Goal: Transaction & Acquisition: Obtain resource

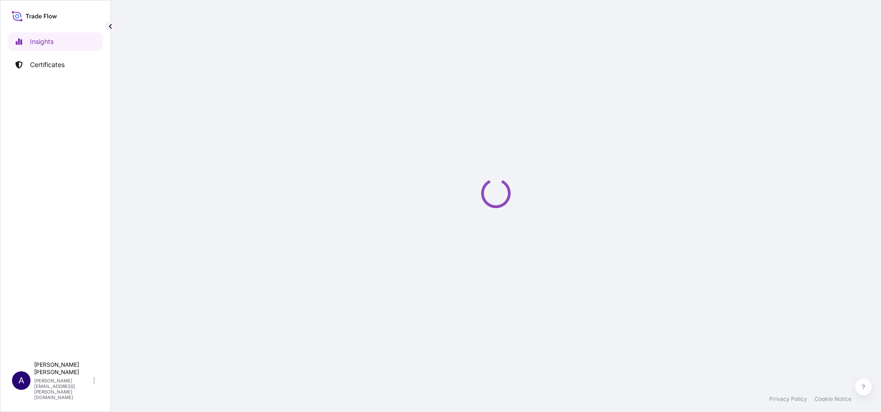
select select "2025"
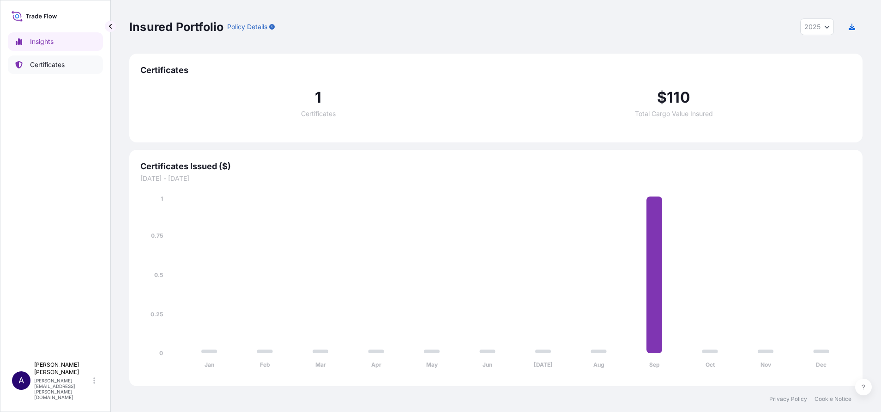
click at [56, 66] on p "Certificates" at bounding box center [47, 64] width 35 height 9
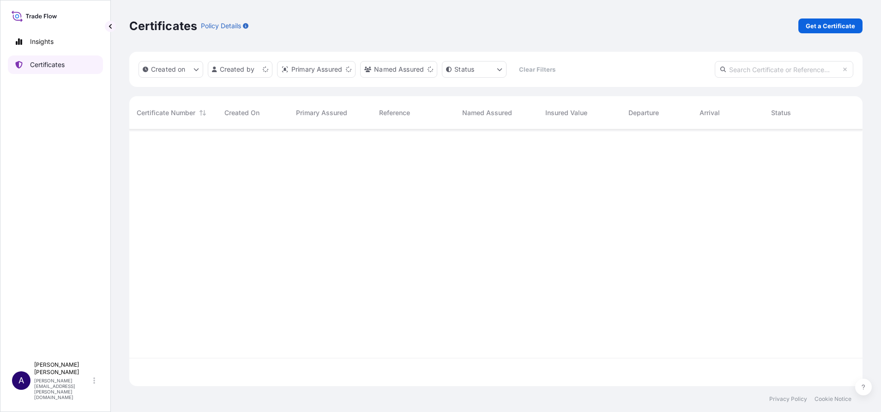
scroll to position [251, 723]
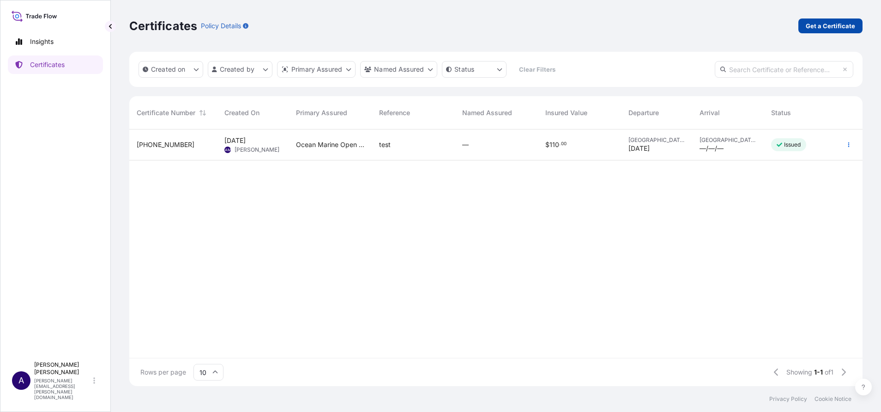
click at [842, 27] on p "Get a Certificate" at bounding box center [830, 25] width 49 height 9
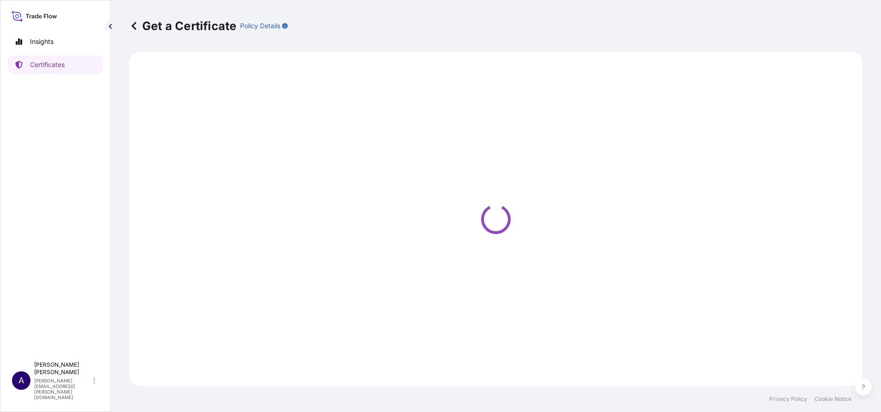
select select "Sea Vessel"
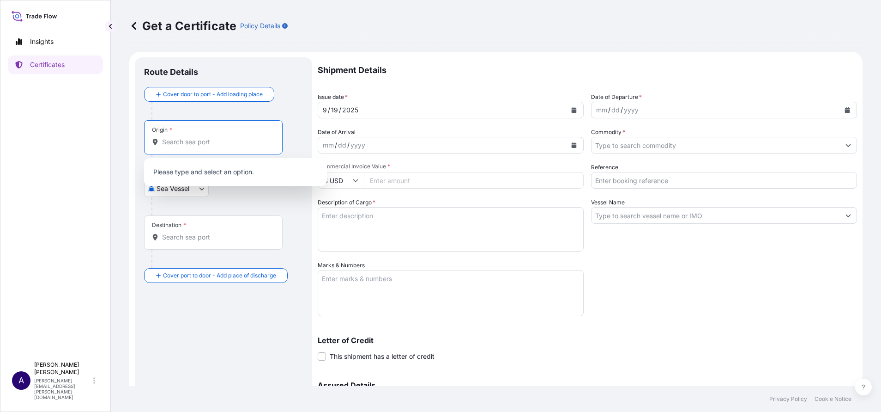
click at [232, 139] on input "Origin *" at bounding box center [216, 141] width 109 height 9
type input "c"
type input "r"
type input "f"
click at [292, 143] on div "Origin *" at bounding box center [223, 146] width 159 height 53
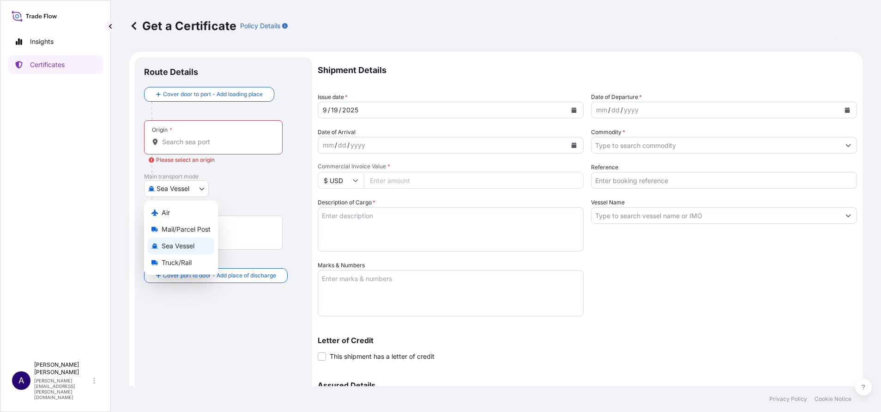
click at [199, 187] on body "10 options available. 0 options available. Insights Certificates A Allison Minc…" at bounding box center [440, 206] width 881 height 412
click at [164, 260] on span "Truck/Rail" at bounding box center [177, 262] width 30 height 9
select select "Truck/Rail"
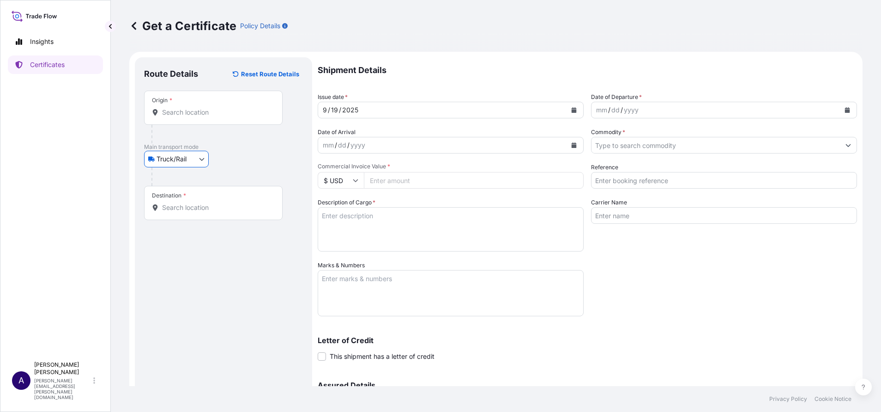
click at [238, 109] on input "Origin *" at bounding box center [216, 112] width 109 height 9
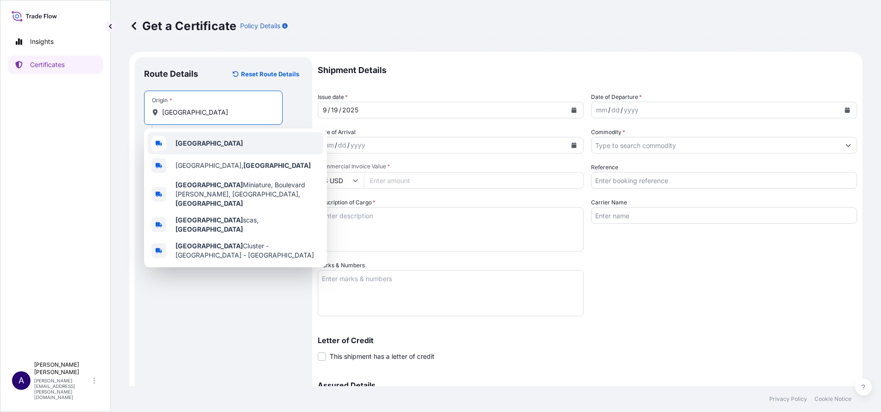
click at [194, 147] on span "France" at bounding box center [209, 143] width 67 height 9
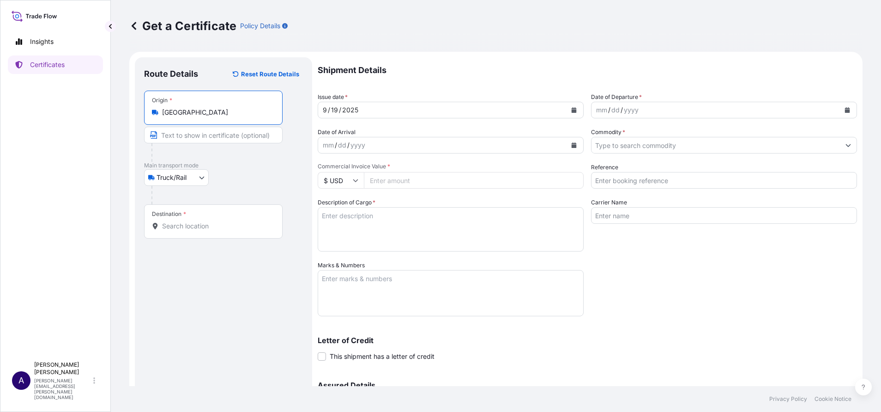
type input "France"
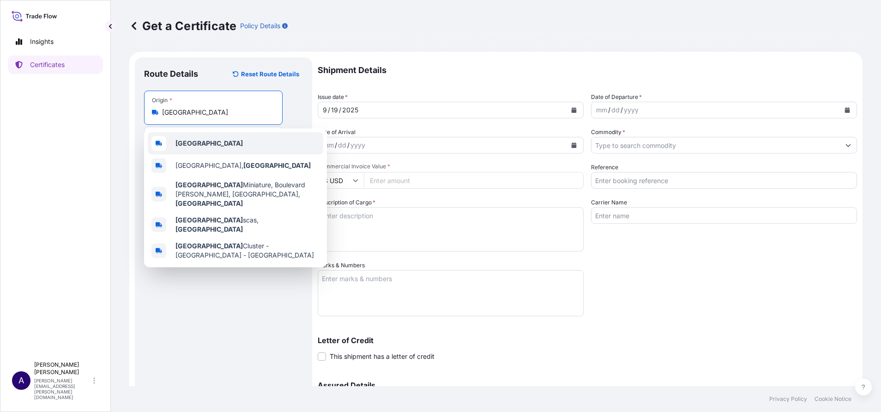
click at [208, 145] on div "France" at bounding box center [236, 143] width 176 height 22
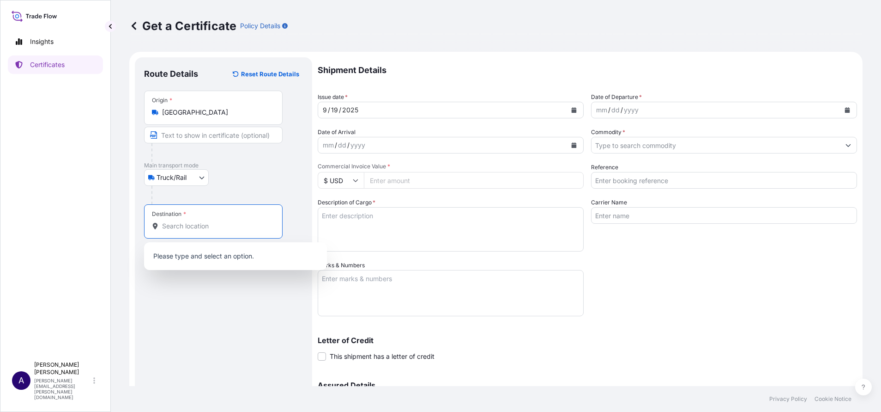
click at [176, 224] on input "Destination *" at bounding box center [216, 225] width 109 height 9
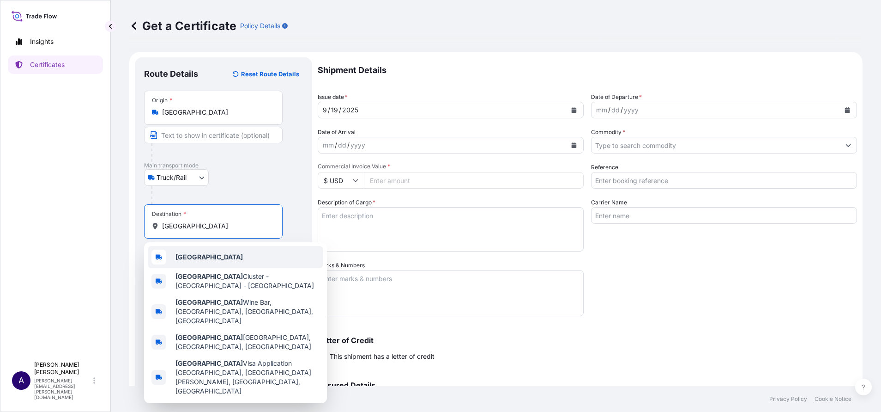
click at [184, 260] on b "Spain" at bounding box center [209, 257] width 67 height 8
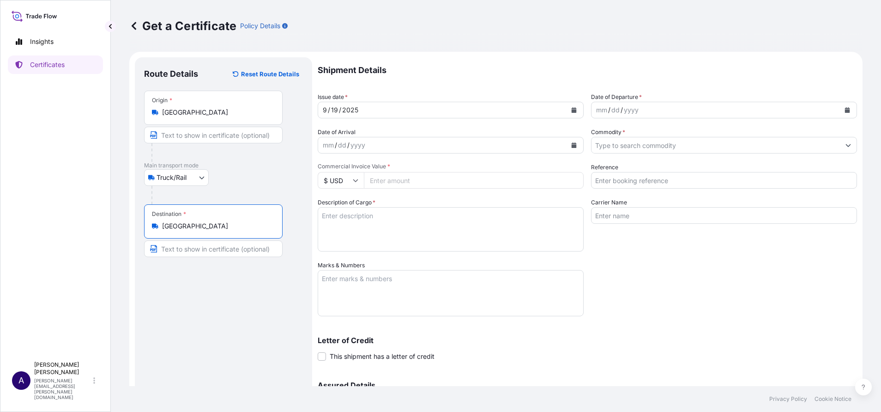
type input "Spain"
click at [840, 106] on button "Calendar" at bounding box center [847, 110] width 15 height 15
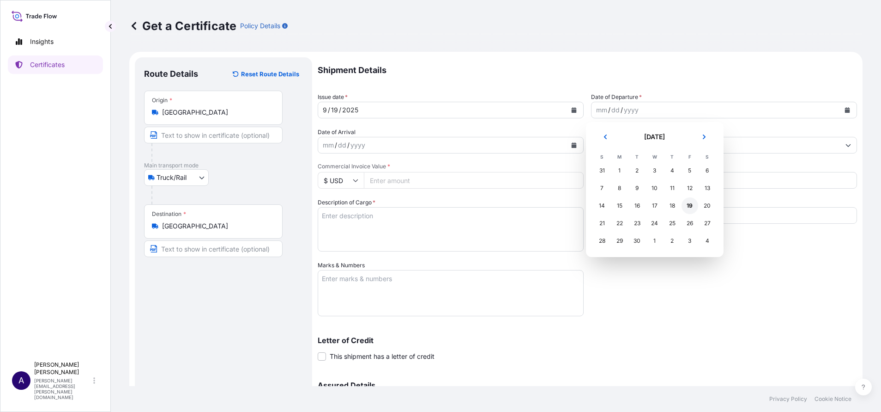
click at [693, 207] on div "19" at bounding box center [690, 205] width 17 height 17
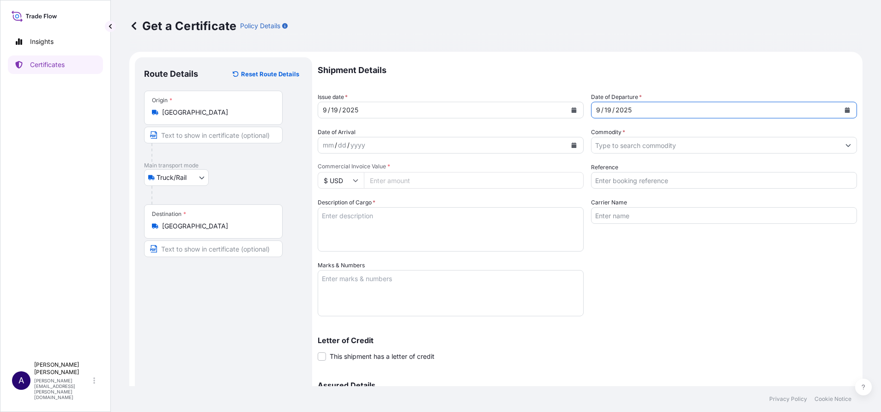
click at [627, 149] on input "Commodity *" at bounding box center [716, 145] width 249 height 17
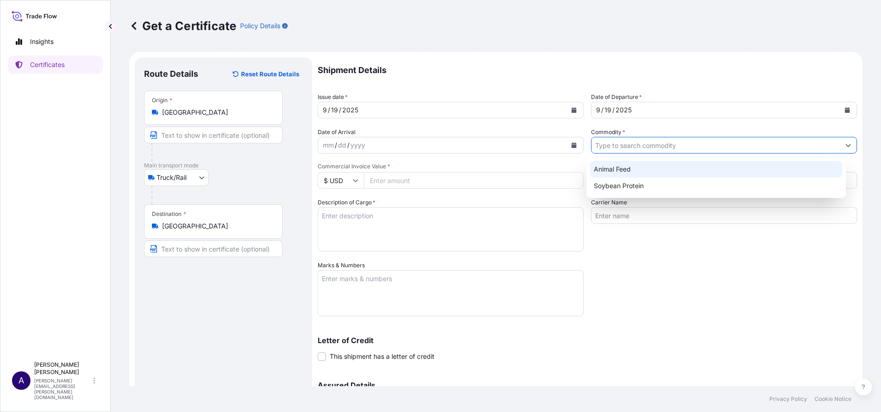
click at [607, 170] on div "Animal Feed" at bounding box center [716, 169] width 253 height 17
type input "Animal Feed"
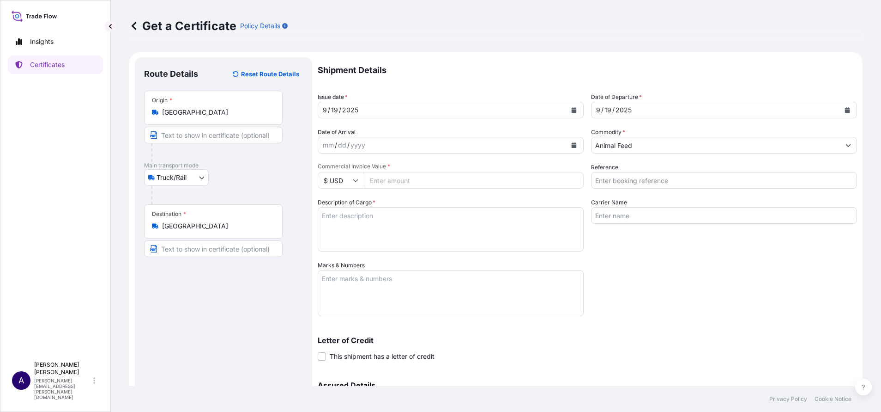
click at [547, 179] on input "Commercial Invoice Value *" at bounding box center [474, 180] width 220 height 17
type input "100"
click at [455, 232] on textarea "Description of Cargo *" at bounding box center [451, 229] width 266 height 44
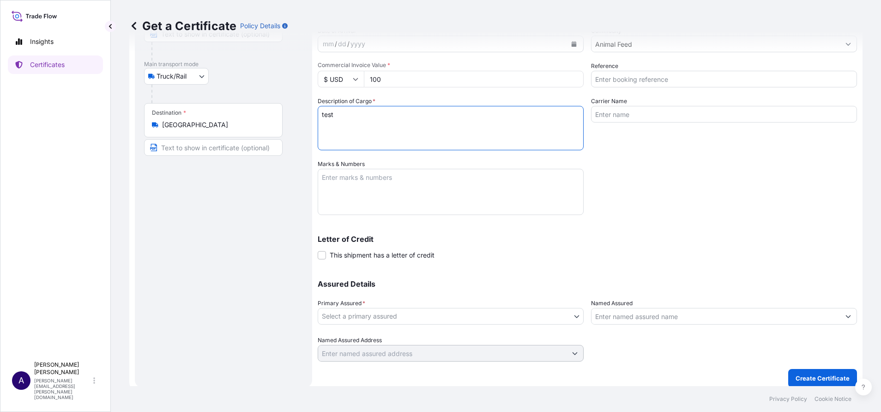
scroll to position [108, 0]
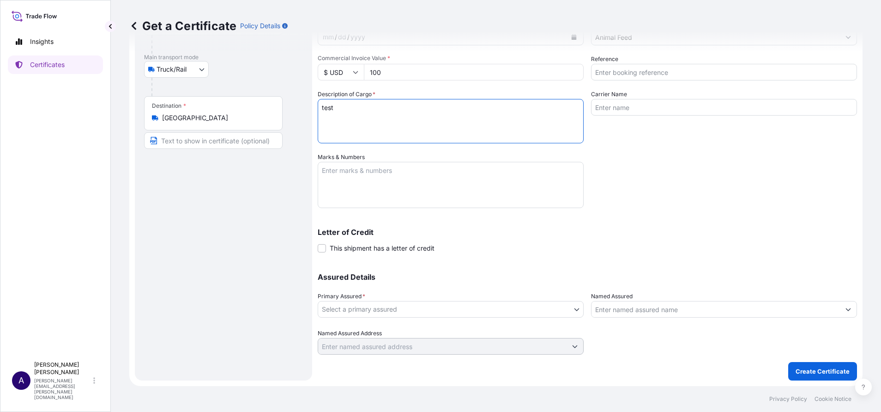
type textarea "test"
click at [568, 313] on body "Insights Certificates A Allison Mincher allison.mincher@wtwco.com Get a Certifi…" at bounding box center [440, 206] width 881 height 412
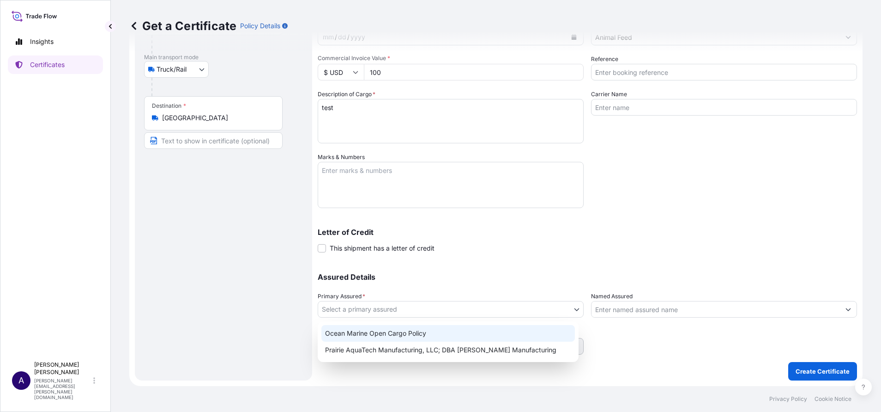
click at [402, 330] on div "Ocean Marine Open Cargo Policy" at bounding box center [449, 333] width 254 height 17
select select "32205"
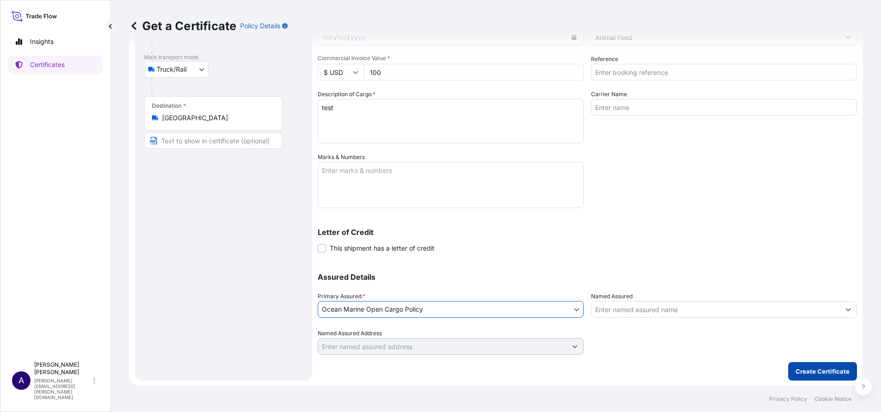
click at [792, 377] on button "Create Certificate" at bounding box center [823, 371] width 69 height 18
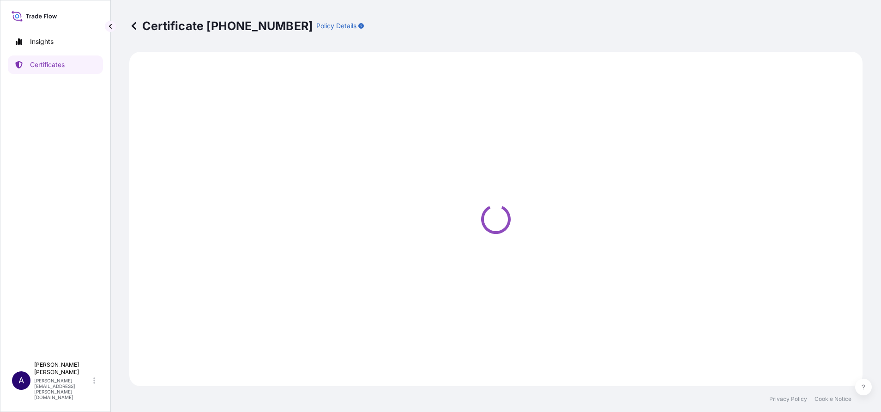
select select "Truck/Rail"
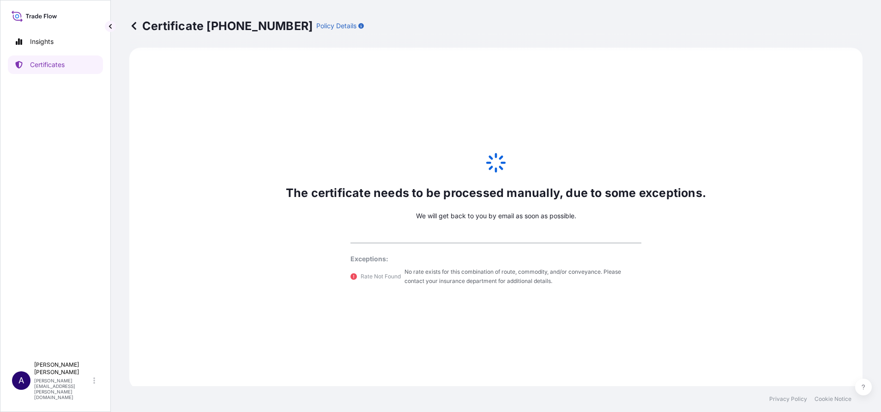
scroll to position [472, 0]
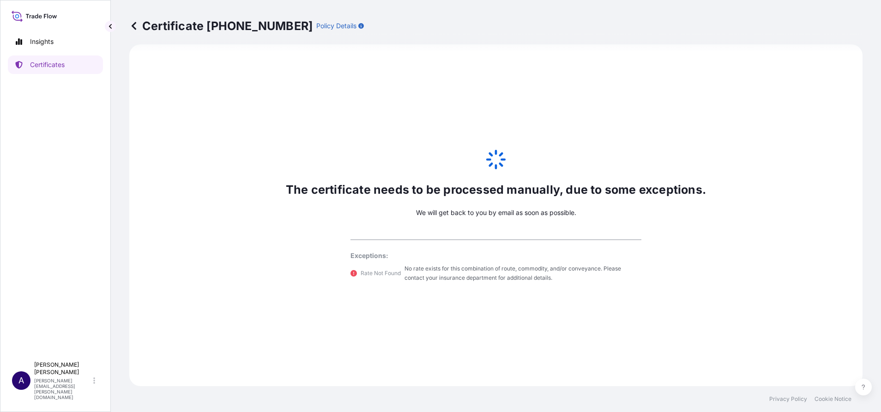
select select "32205"
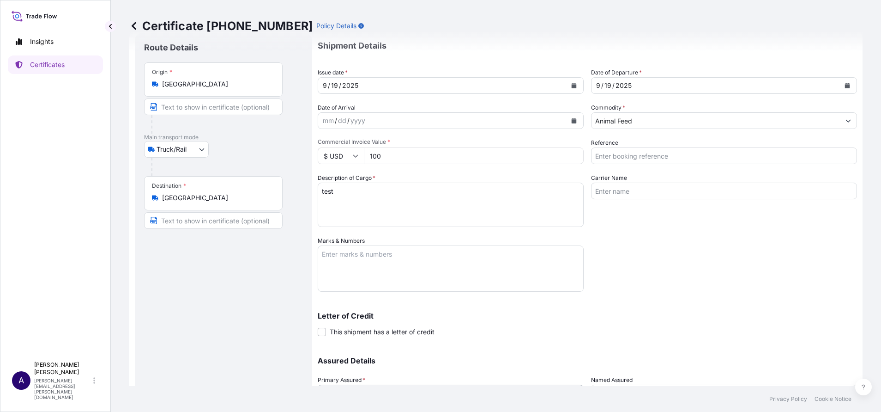
scroll to position [0, 0]
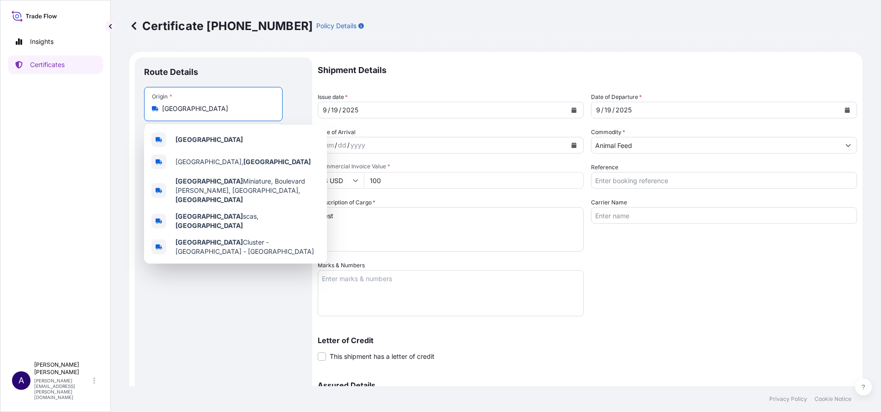
click at [219, 112] on input "France" at bounding box center [216, 108] width 109 height 9
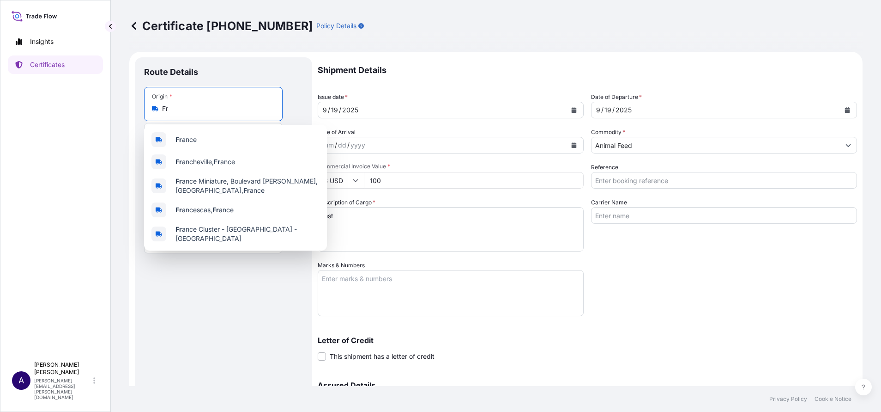
type input "F"
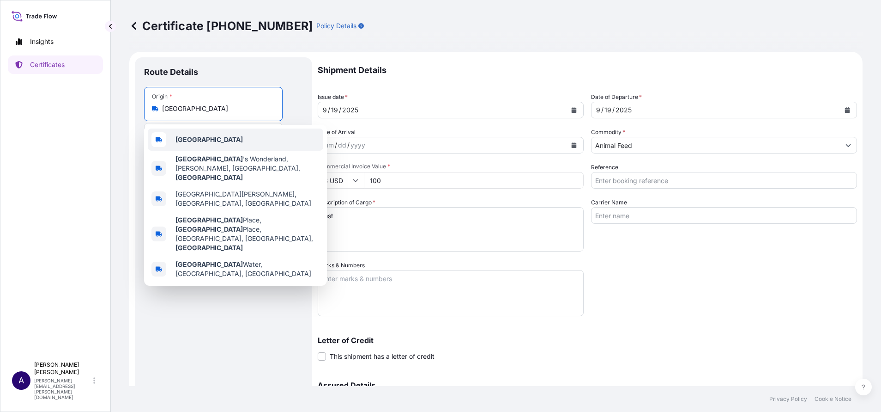
click at [191, 138] on b "Canada" at bounding box center [209, 139] width 67 height 8
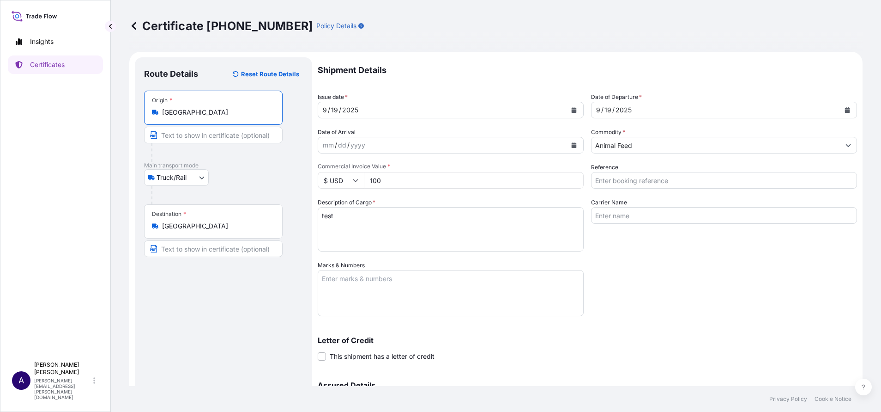
type input "Canada"
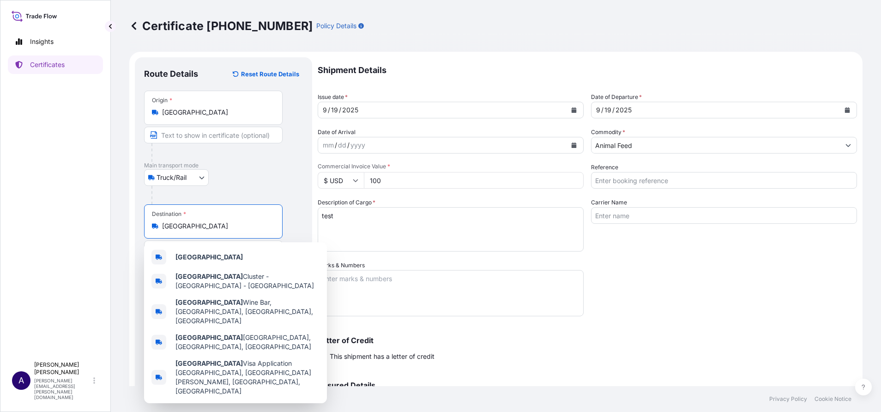
drag, startPoint x: 199, startPoint y: 229, endPoint x: 116, endPoint y: 221, distance: 83.5
click at [116, 221] on div "Certificate 32205-3-1 Policy Details Route Details Reset Route Details Place of…" at bounding box center [496, 193] width 771 height 386
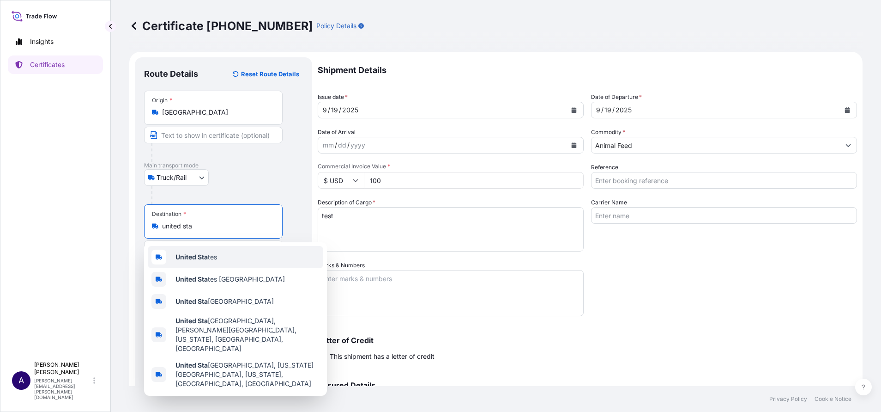
click at [190, 254] on b "United Sta" at bounding box center [192, 257] width 32 height 8
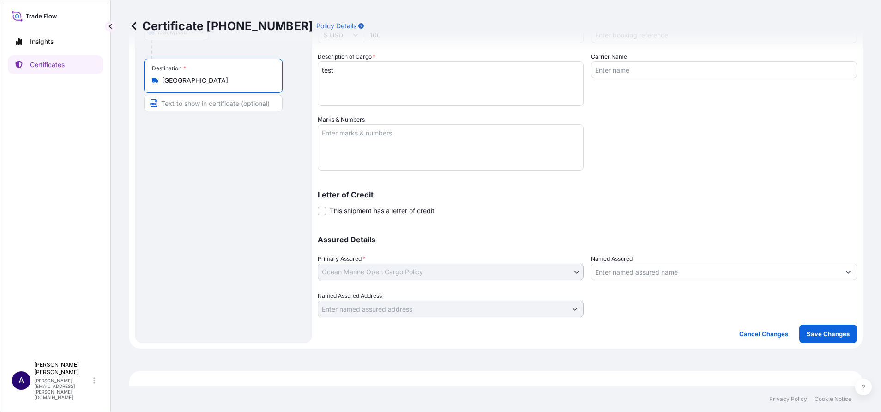
scroll to position [200, 0]
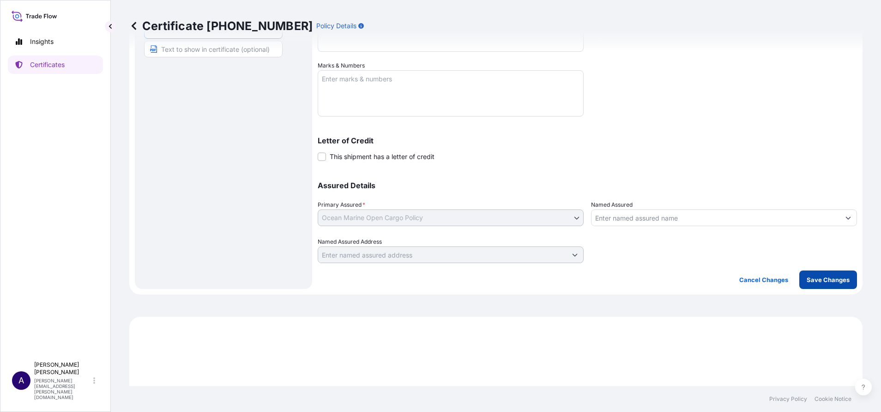
type input "United States"
click at [822, 279] on p "Save Changes" at bounding box center [828, 279] width 43 height 9
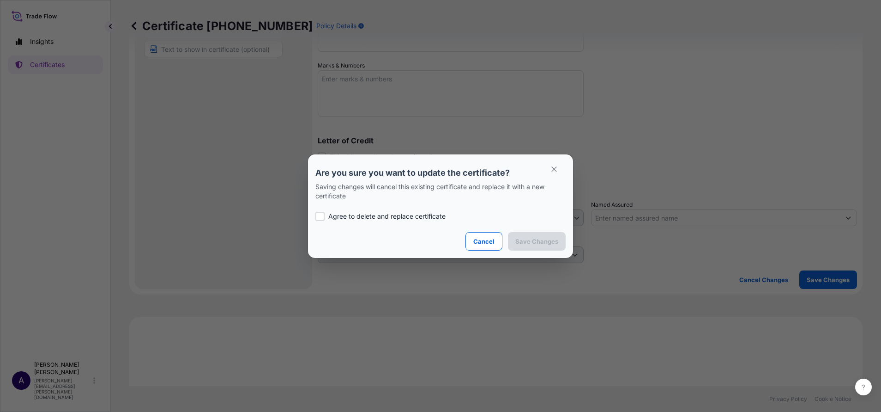
click at [380, 212] on p "Agree to delete and replace certificate" at bounding box center [386, 216] width 117 height 9
checkbox input "true"
click at [539, 239] on p "Save Changes" at bounding box center [537, 241] width 43 height 9
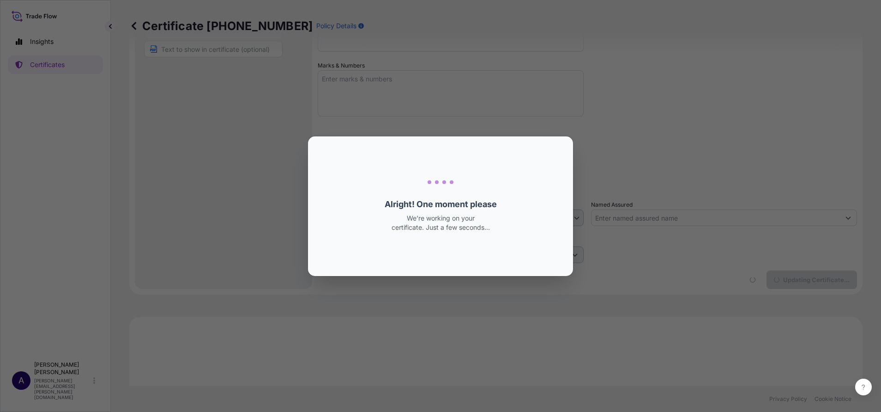
select select "Truck/Rail"
select select "32205"
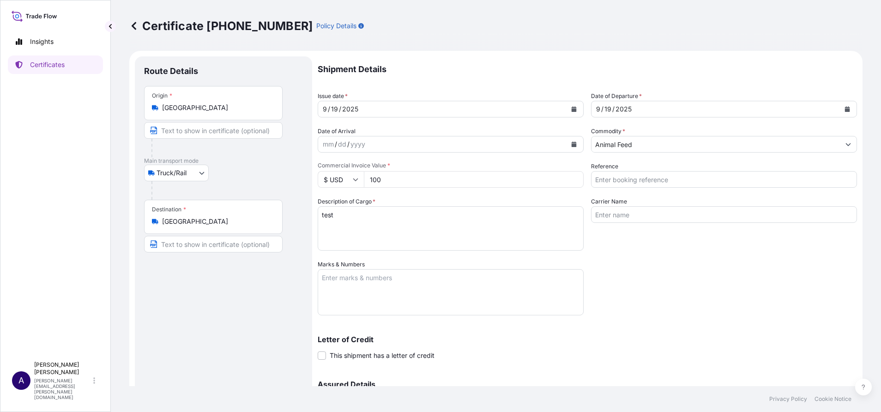
scroll to position [0, 0]
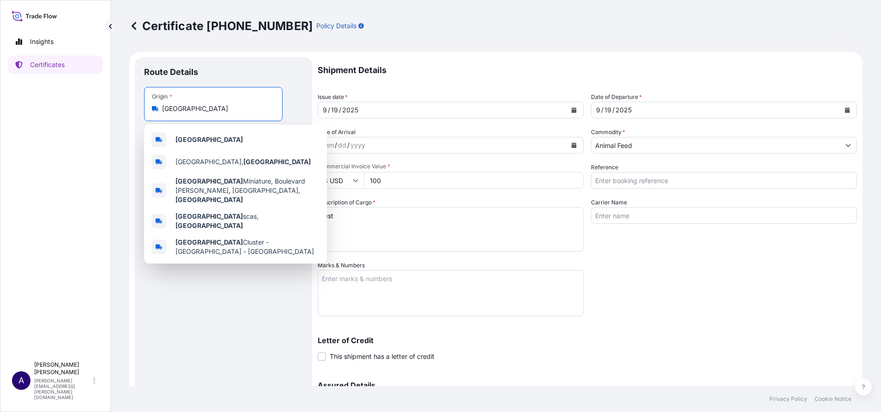
drag, startPoint x: 219, startPoint y: 110, endPoint x: 135, endPoint y: 110, distance: 84.5
click at [135, 110] on div "Route Details Place of loading Road / Inland Road / Inland Origin * France Main…" at bounding box center [223, 272] width 177 height 431
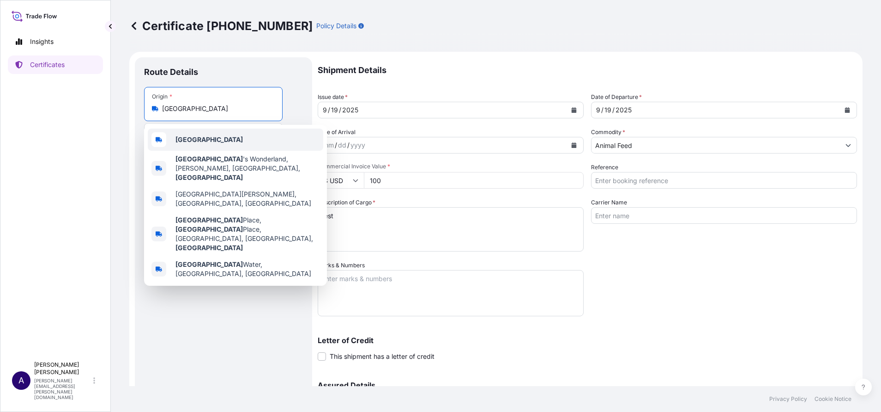
click at [185, 141] on b "Canada" at bounding box center [209, 139] width 67 height 8
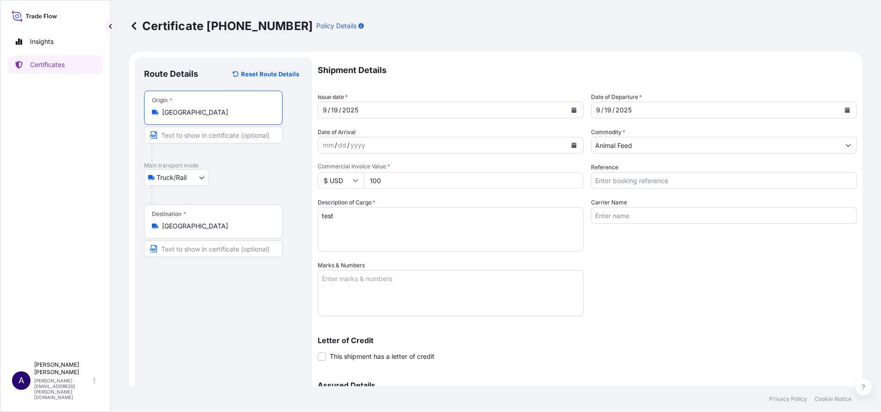
type input "Canada"
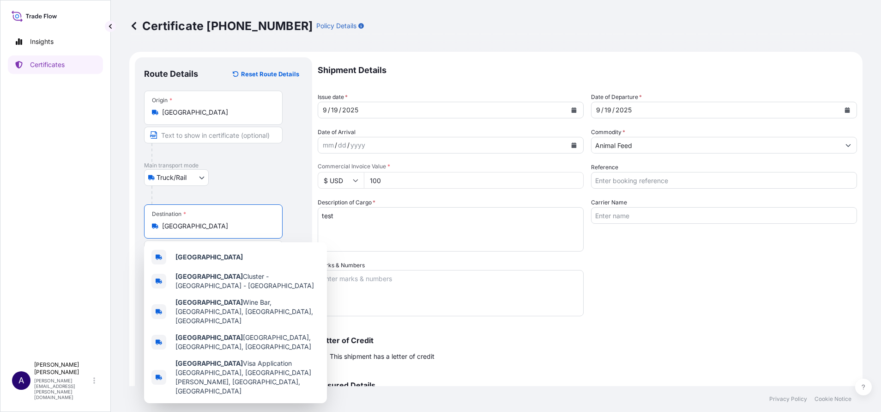
drag, startPoint x: 183, startPoint y: 225, endPoint x: 162, endPoint y: 227, distance: 21.8
click at [162, 227] on div "Spain" at bounding box center [213, 225] width 123 height 9
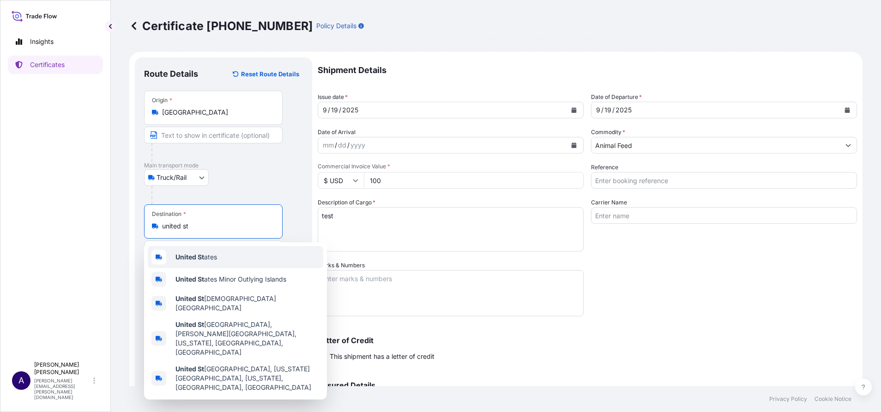
click at [190, 258] on b "United St" at bounding box center [190, 257] width 29 height 8
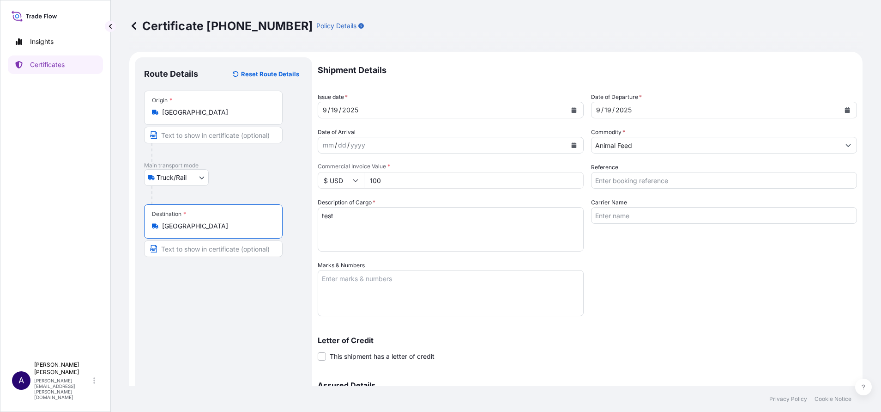
type input "United States"
click at [717, 303] on div "Shipment Details Issue date * 9 / 19 / 2025 Date of Departure * 9 / 19 / 2025 D…" at bounding box center [588, 259] width 540 height 405
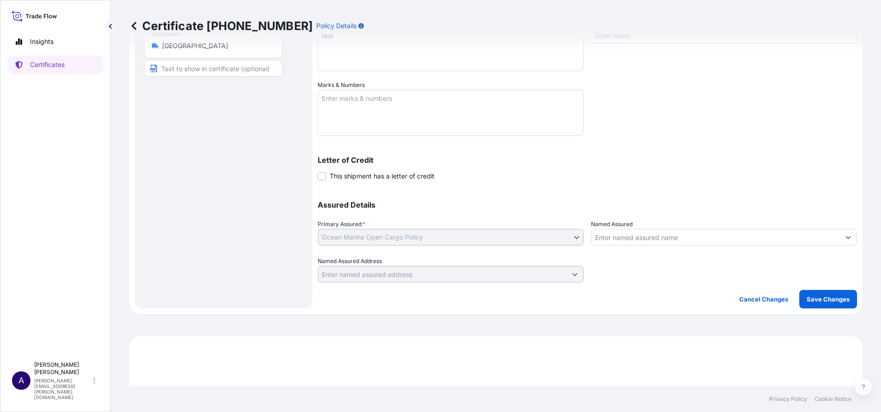
scroll to position [185, 0]
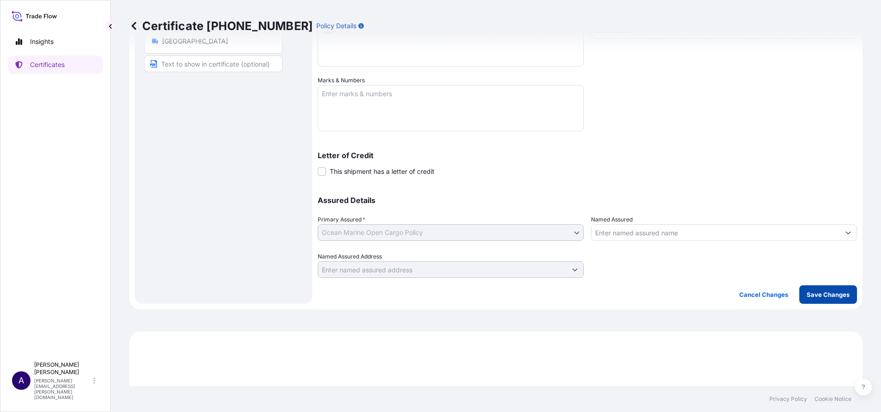
click at [807, 292] on p "Save Changes" at bounding box center [828, 294] width 43 height 9
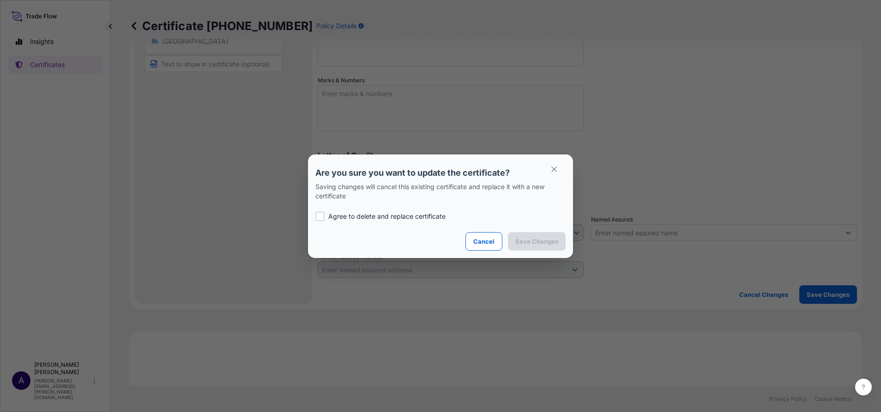
click at [322, 214] on div at bounding box center [320, 216] width 9 height 9
checkbox input "true"
click at [534, 244] on p "Save Changes" at bounding box center [537, 241] width 43 height 9
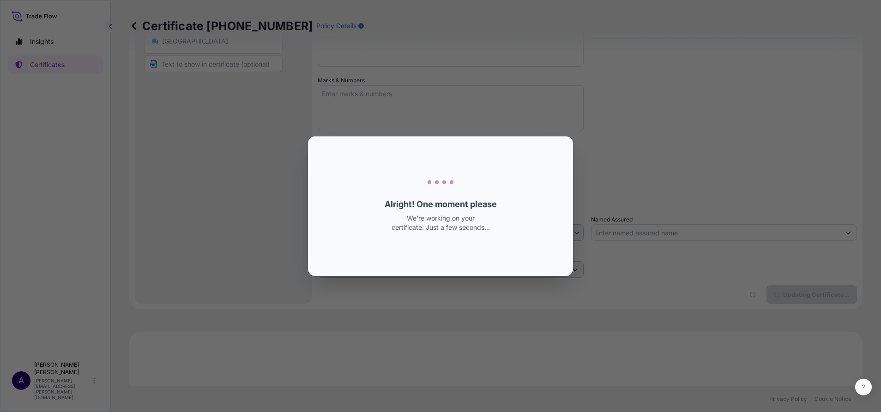
select select "Truck/Rail"
select select "32205"
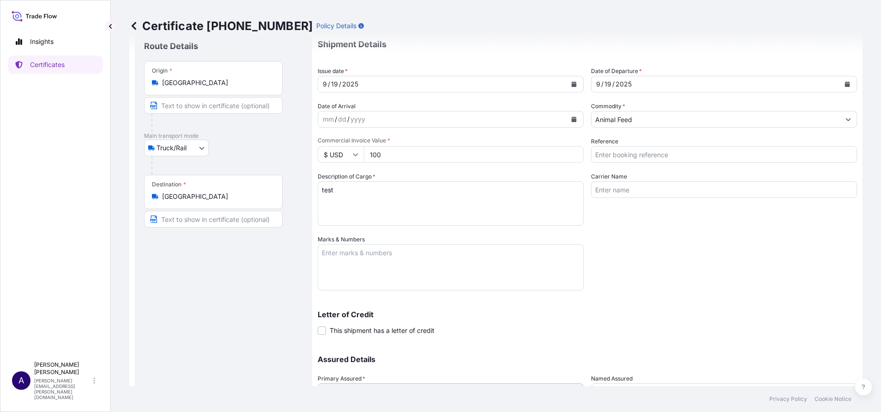
scroll to position [16, 0]
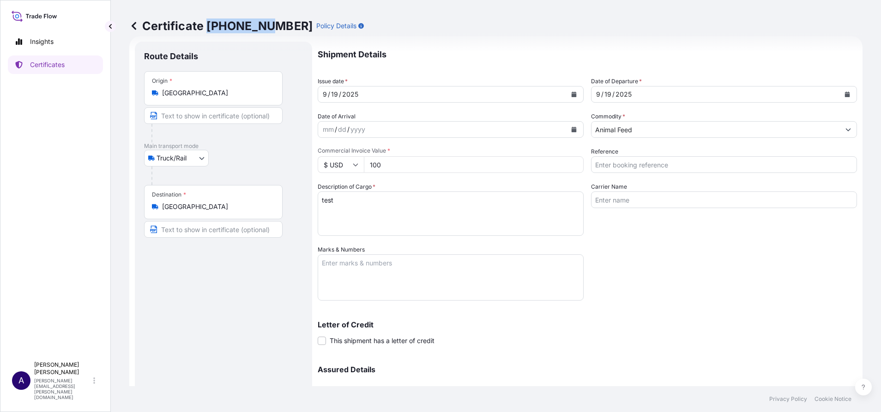
drag, startPoint x: 267, startPoint y: 28, endPoint x: 207, endPoint y: 23, distance: 59.8
click at [207, 23] on p "Certificate 32205-3-1" at bounding box center [220, 25] width 183 height 15
copy p "32205-3-1"
click at [686, 306] on div "Shipment Details Issue date * 9 / 19 / 2025 Date of Departure * 9 / 19 / 2025 D…" at bounding box center [588, 244] width 540 height 405
click at [37, 62] on p "Certificates" at bounding box center [47, 64] width 35 height 9
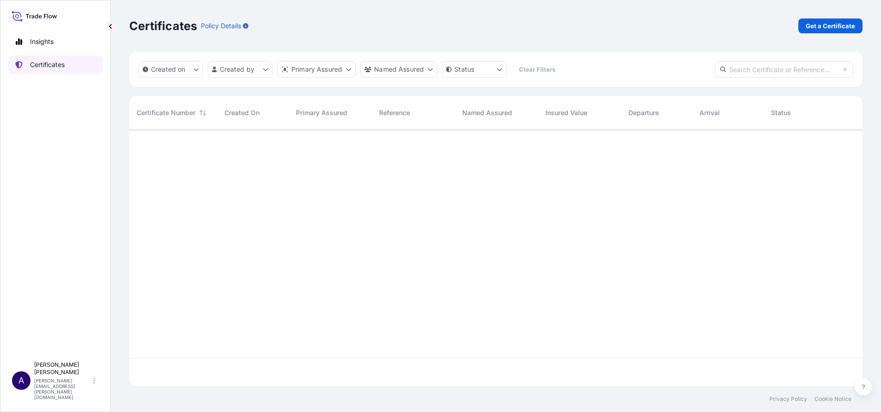
scroll to position [251, 723]
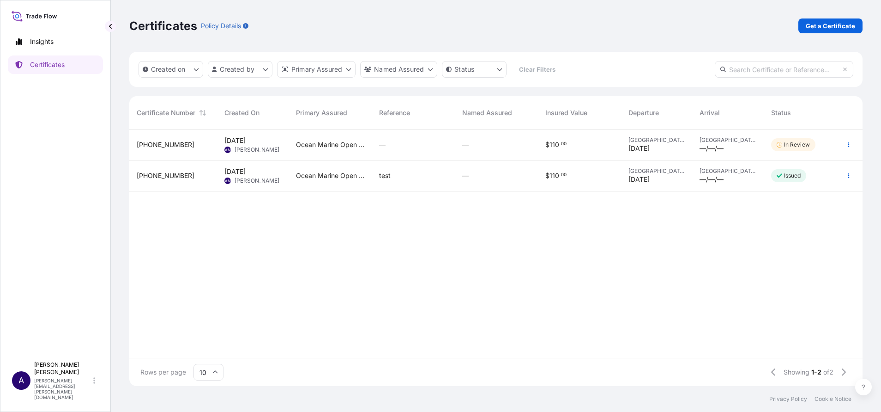
click at [163, 144] on span "32205-3-1" at bounding box center [166, 144] width 58 height 9
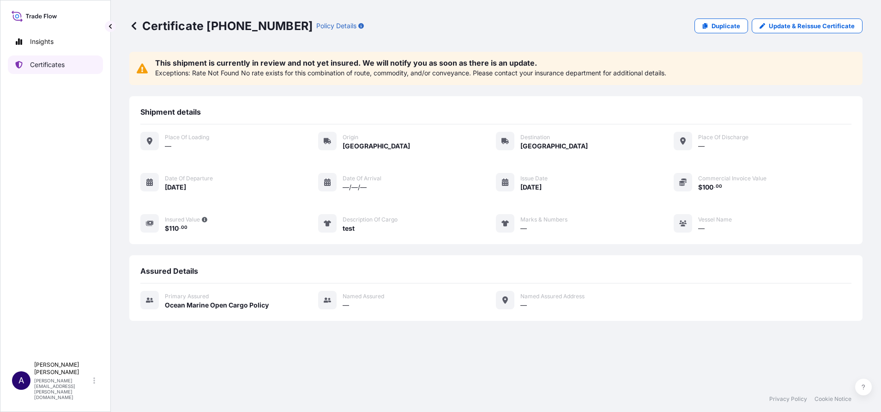
click at [39, 66] on p "Certificates" at bounding box center [47, 64] width 35 height 9
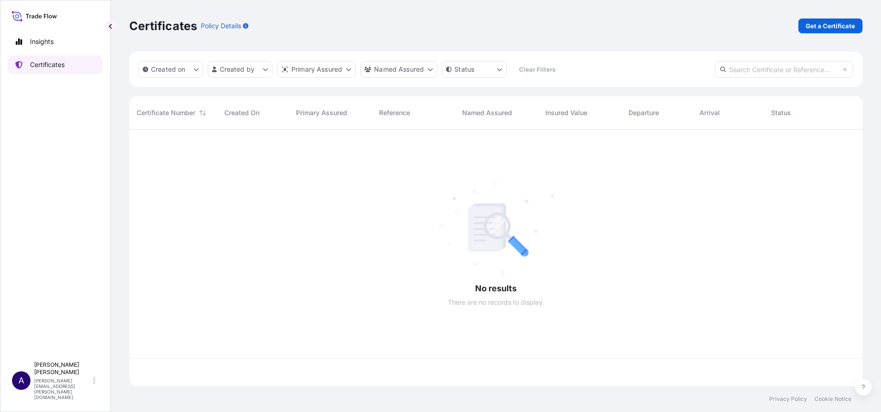
scroll to position [251, 723]
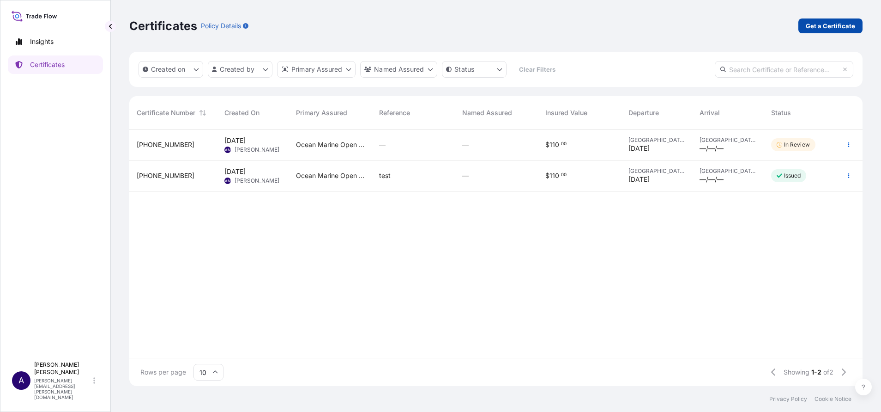
click at [826, 29] on p "Get a Certificate" at bounding box center [830, 25] width 49 height 9
select select "Sea Vessel"
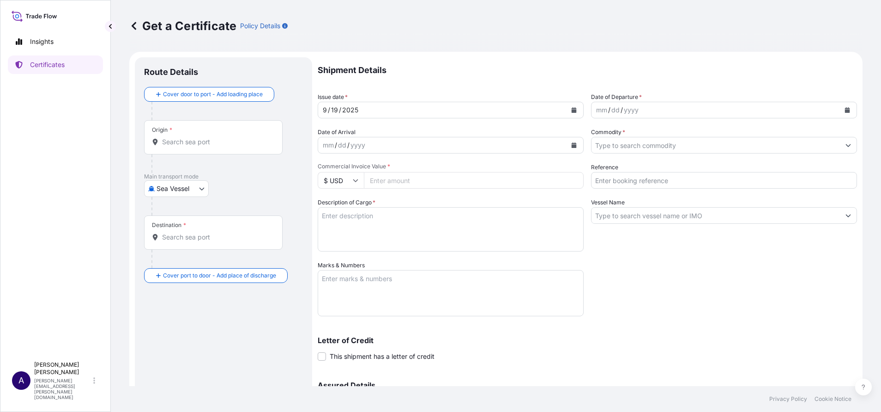
click at [225, 132] on div "Origin *" at bounding box center [213, 137] width 139 height 34
click at [225, 137] on input "Origin *" at bounding box center [216, 141] width 109 height 9
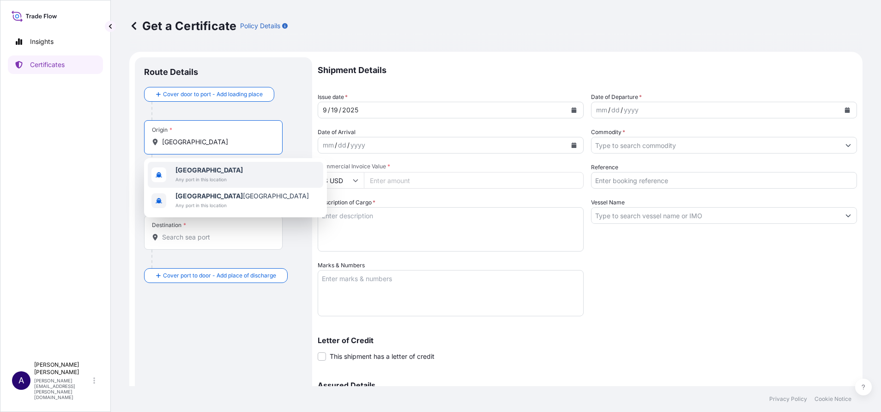
click at [197, 174] on span "United States" at bounding box center [209, 169] width 67 height 9
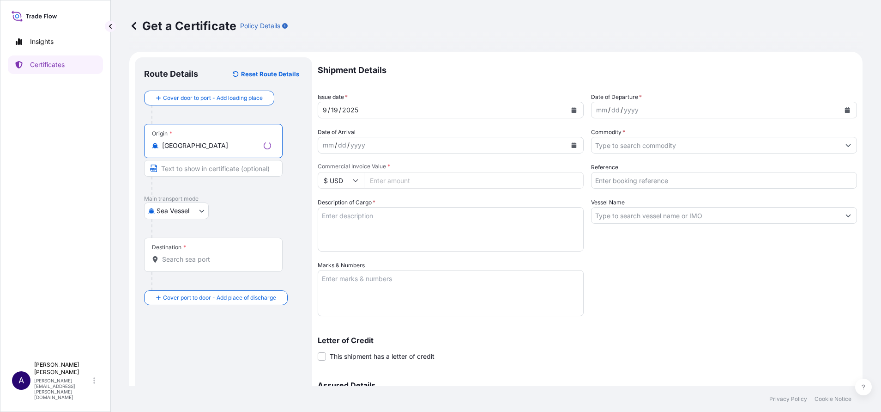
type input "United States"
click at [193, 207] on body "0 options available. 10 options available. 0 options available. 10 options avai…" at bounding box center [440, 206] width 881 height 412
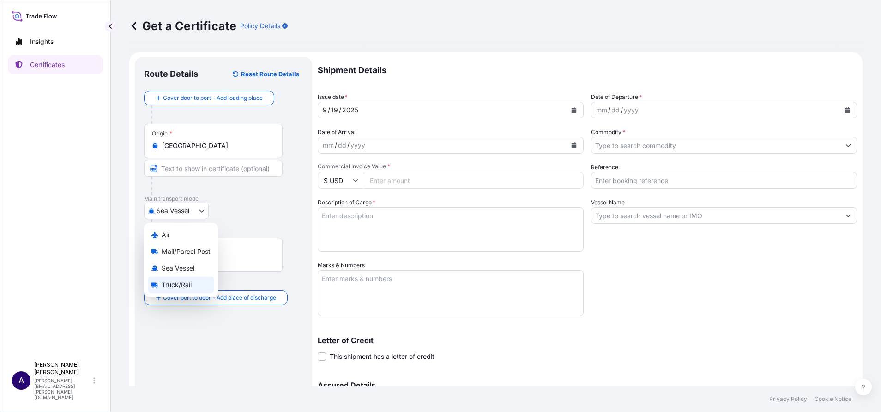
click at [171, 288] on span "Truck/Rail" at bounding box center [177, 284] width 30 height 9
select select "Truck/Rail"
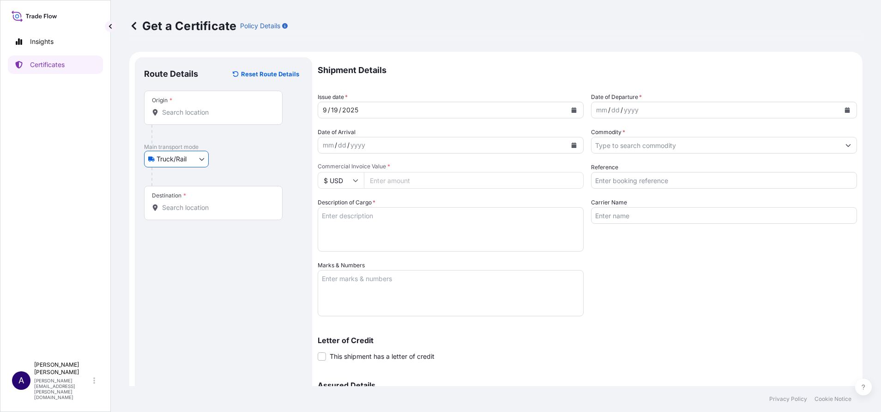
click at [200, 116] on input "Origin *" at bounding box center [216, 112] width 109 height 9
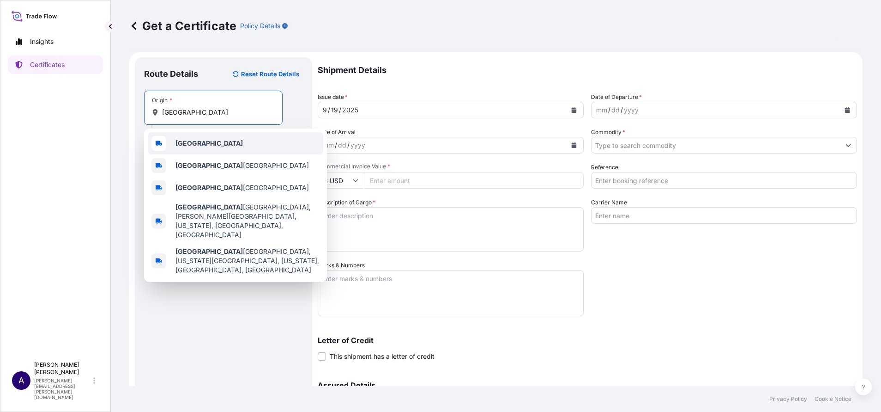
click at [182, 141] on b "United States" at bounding box center [209, 143] width 67 height 8
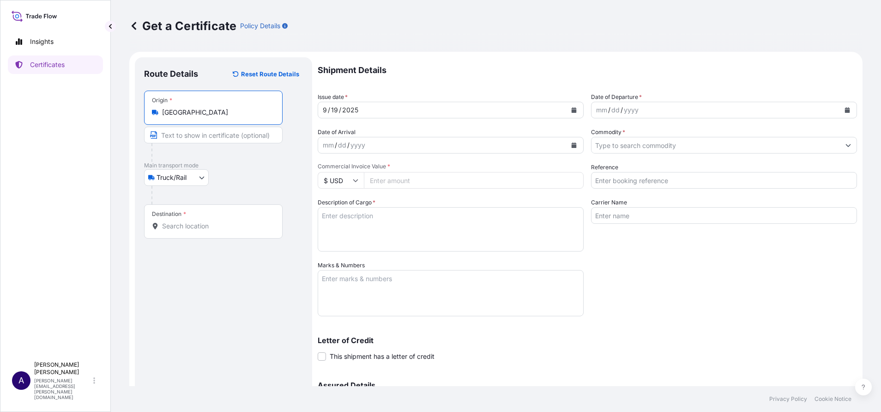
type input "United States"
click at [175, 225] on input "Destination *" at bounding box center [216, 225] width 109 height 9
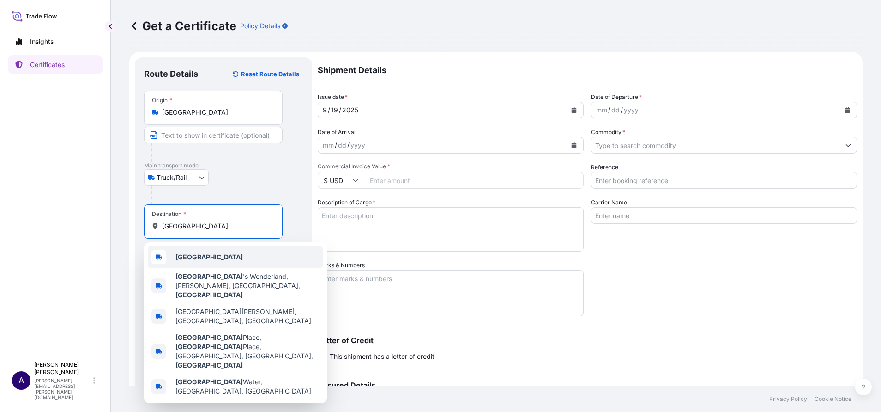
click at [193, 259] on b "Canada" at bounding box center [209, 257] width 67 height 8
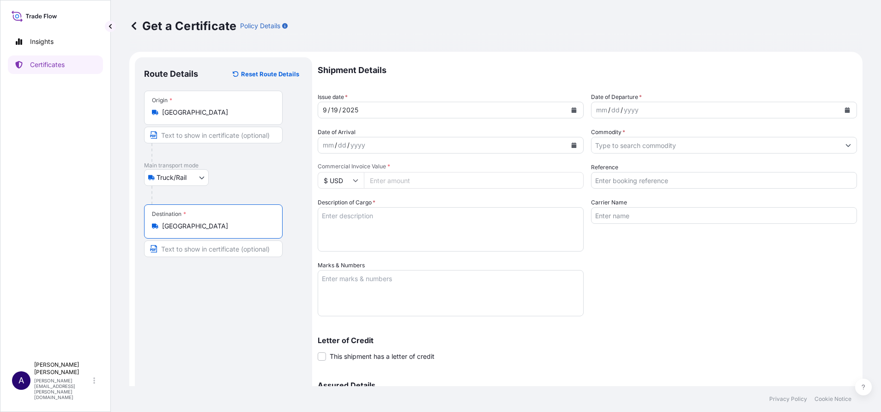
type input "Canada"
click at [845, 109] on icon "Calendar" at bounding box center [847, 110] width 5 height 6
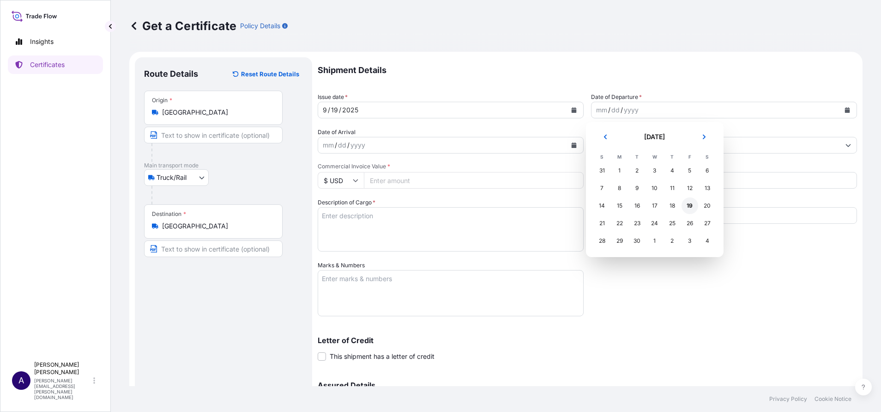
click at [687, 209] on div "19" at bounding box center [690, 205] width 17 height 17
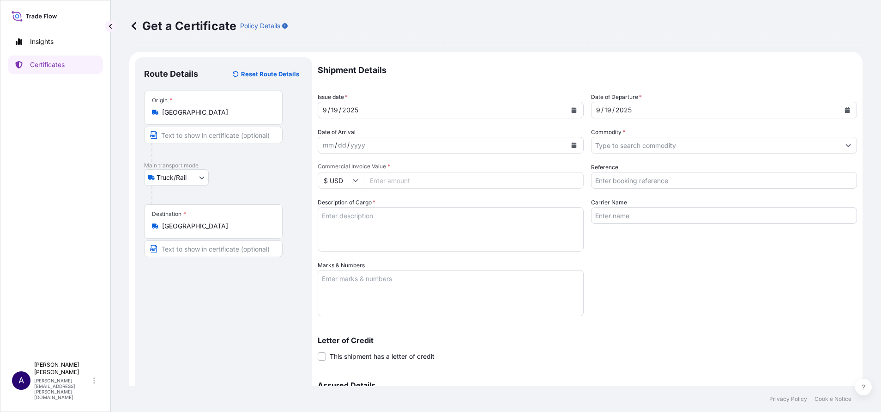
click at [436, 180] on input "Commercial Invoice Value *" at bounding box center [474, 180] width 220 height 17
type input "100"
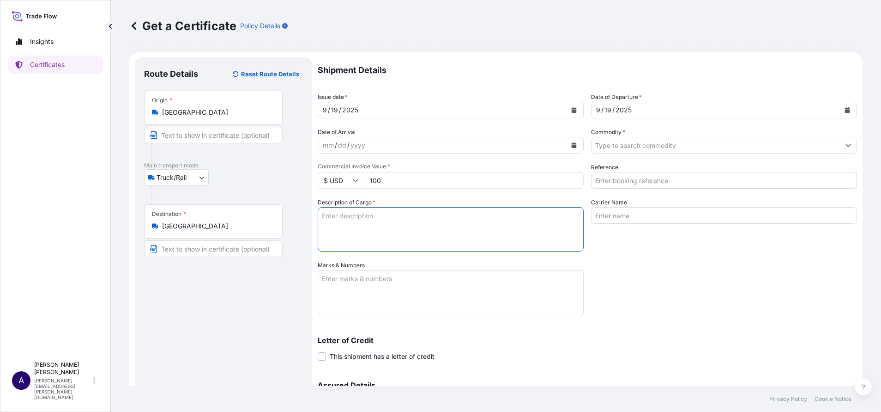
click at [398, 213] on textarea "Description of Cargo *" at bounding box center [451, 229] width 266 height 44
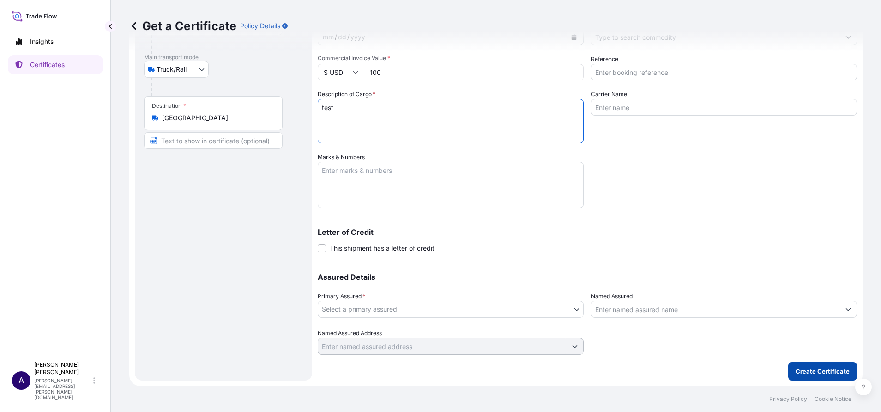
type textarea "test"
click at [823, 370] on p "Create Certificate" at bounding box center [823, 370] width 54 height 9
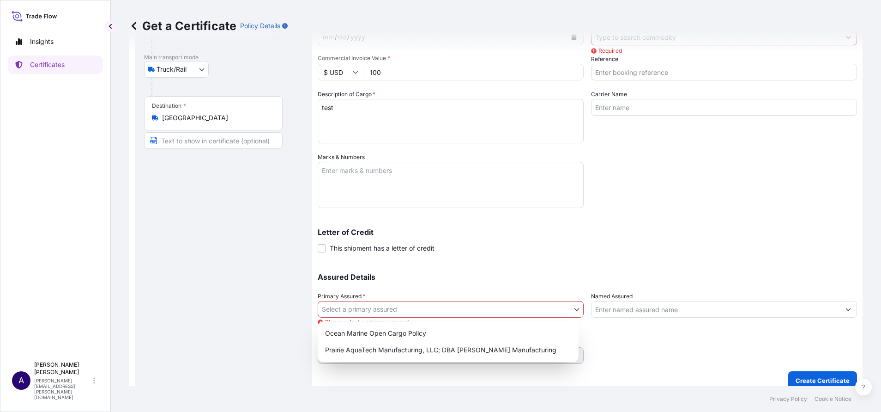
click at [570, 313] on body "Insights Certificates A Allison Mincher allison.mincher@wtwco.com Get a Certifi…" at bounding box center [440, 206] width 881 height 412
click at [420, 331] on div "Ocean Marine Open Cargo Policy" at bounding box center [449, 333] width 254 height 17
select select "32205"
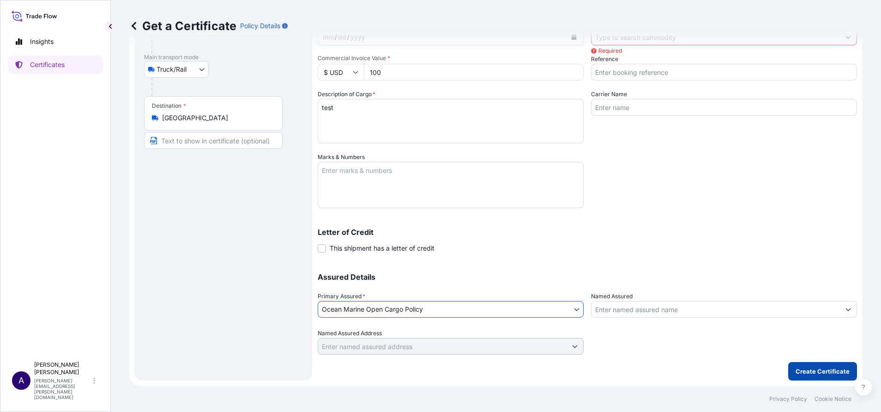
click at [797, 374] on p "Create Certificate" at bounding box center [823, 370] width 54 height 9
click at [796, 374] on p "Create Certificate" at bounding box center [823, 370] width 54 height 9
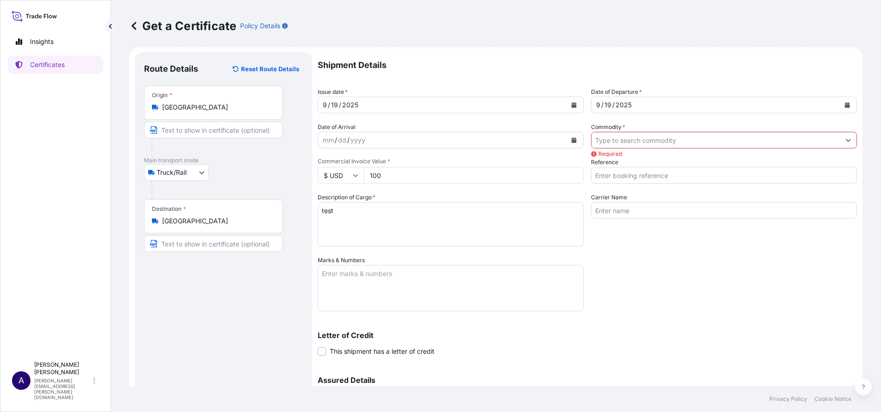
scroll to position [0, 0]
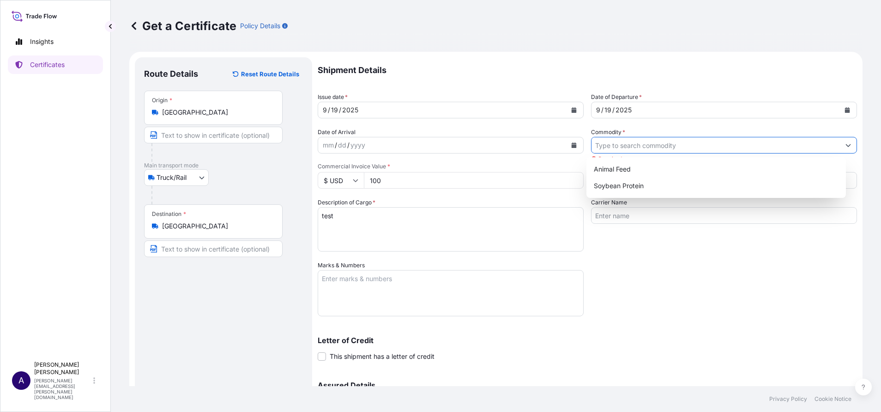
click at [802, 140] on input "Commodity *" at bounding box center [716, 145] width 249 height 17
click at [656, 169] on div "Animal Feed" at bounding box center [716, 169] width 253 height 17
type input "Animal Feed"
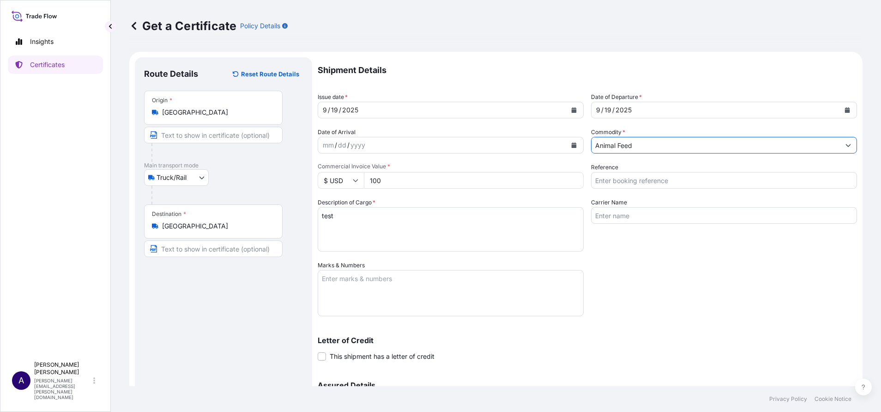
scroll to position [108, 0]
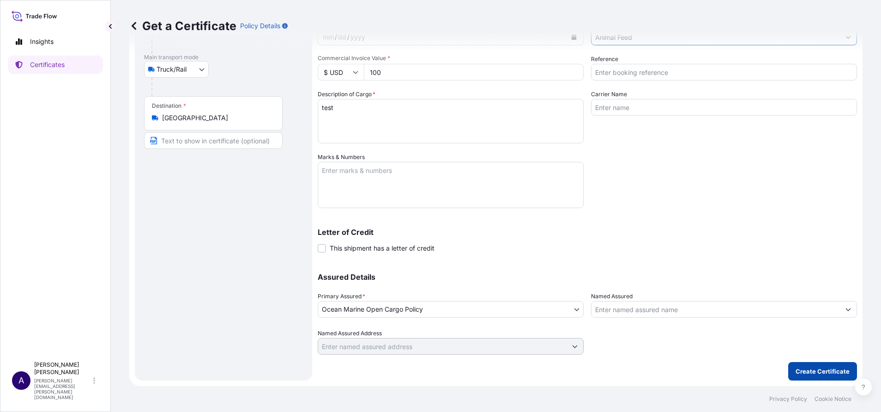
click at [806, 365] on button "Create Certificate" at bounding box center [823, 371] width 69 height 18
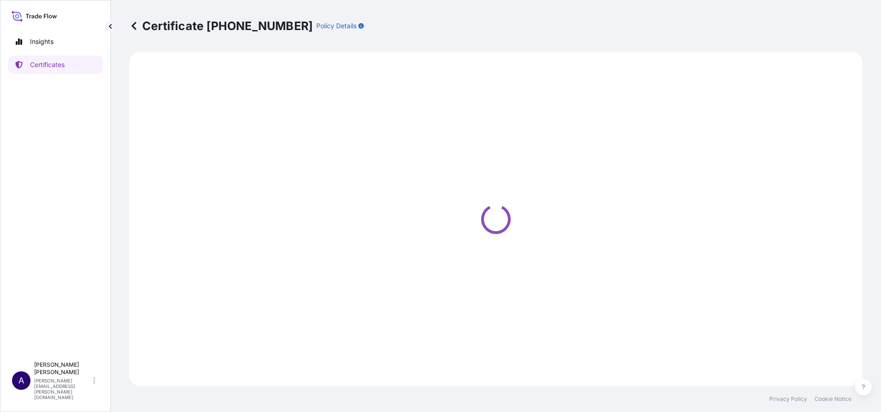
select select "Truck/Rail"
select select "32205"
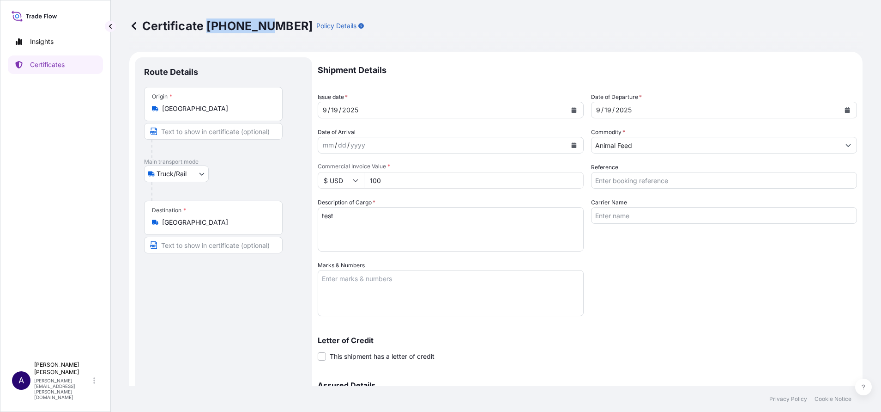
drag, startPoint x: 267, startPoint y: 30, endPoint x: 206, endPoint y: 27, distance: 61.0
click at [206, 27] on p "Certificate 32205-4-1" at bounding box center [220, 25] width 183 height 15
copy p "32205-4-1"
